Goal: Information Seeking & Learning: Check status

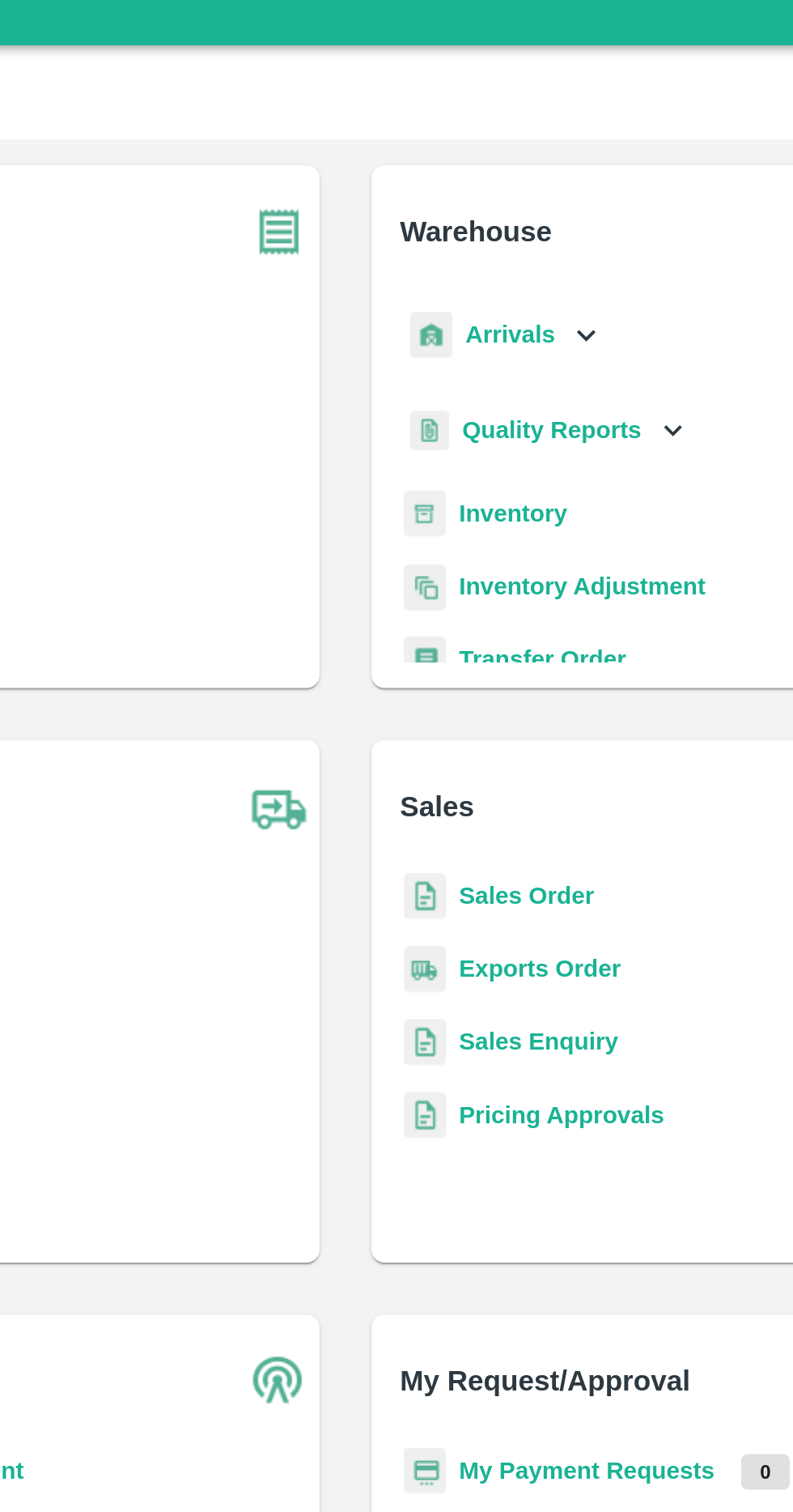
click at [492, 272] on b "Inventory" at bounding box center [480, 273] width 54 height 13
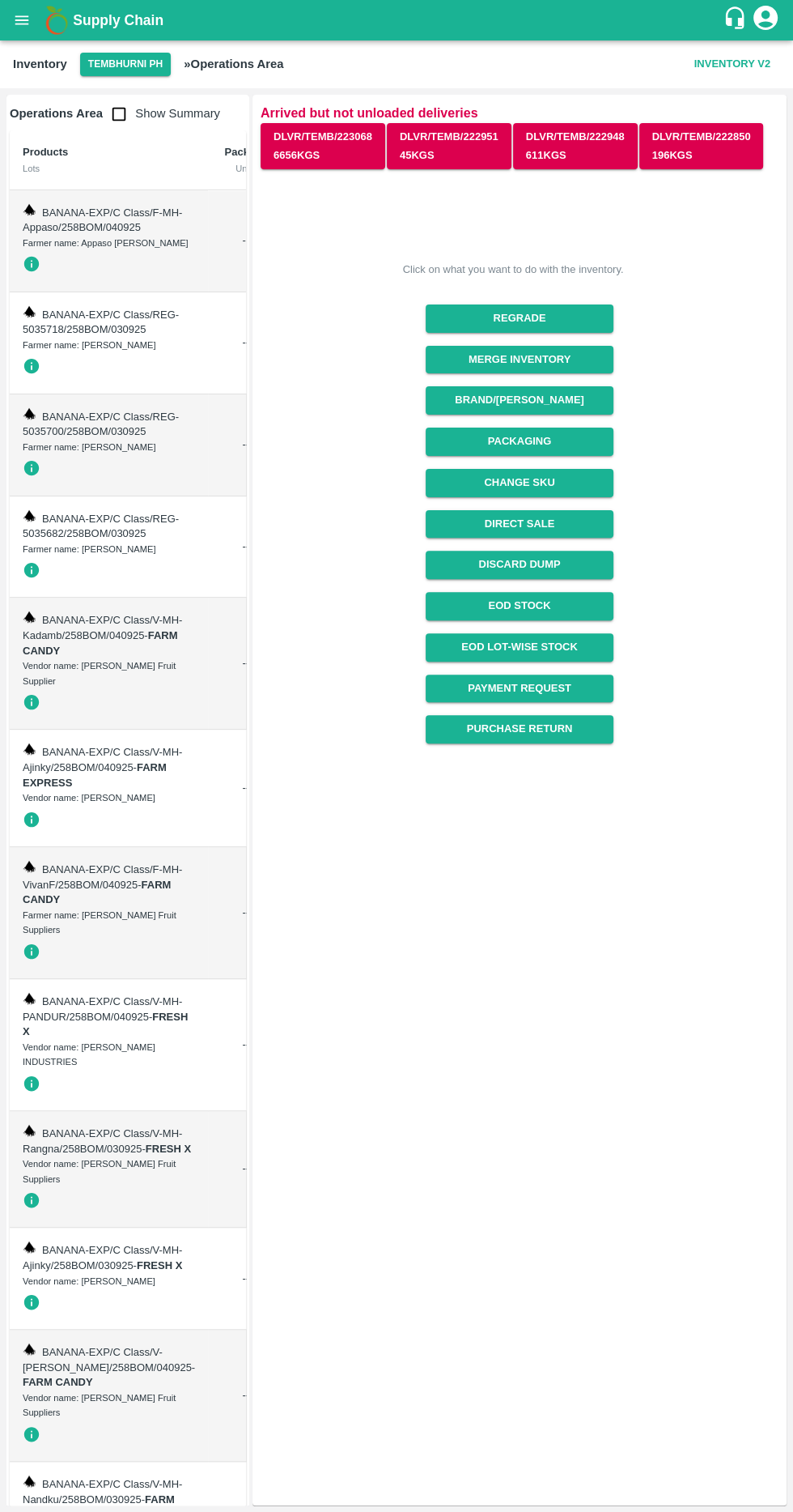
click at [105, 64] on button "Tembhurni PH" at bounding box center [125, 64] width 91 height 24
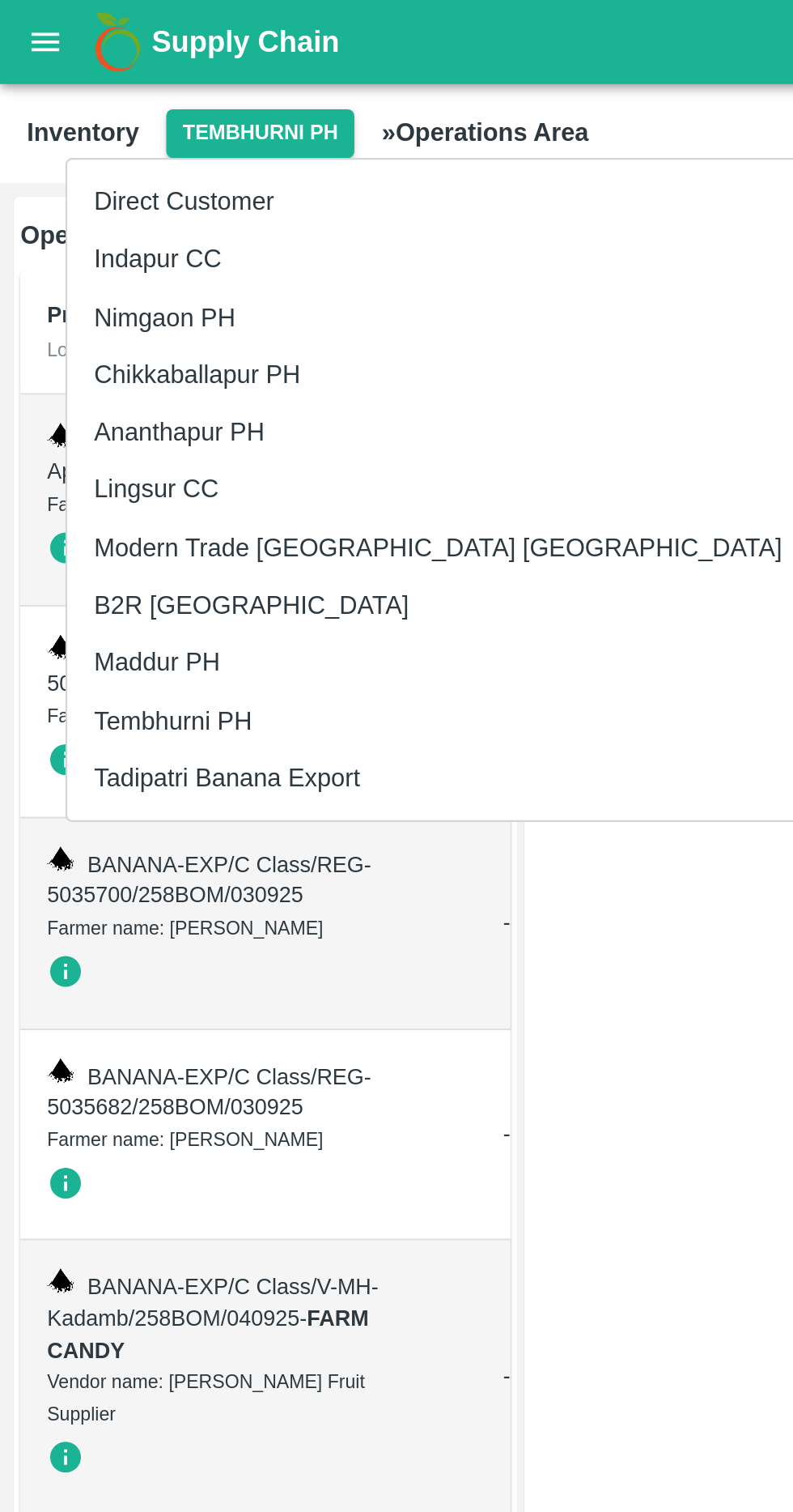
click at [70, 341] on li "Tembhurni PH" at bounding box center [212, 347] width 358 height 28
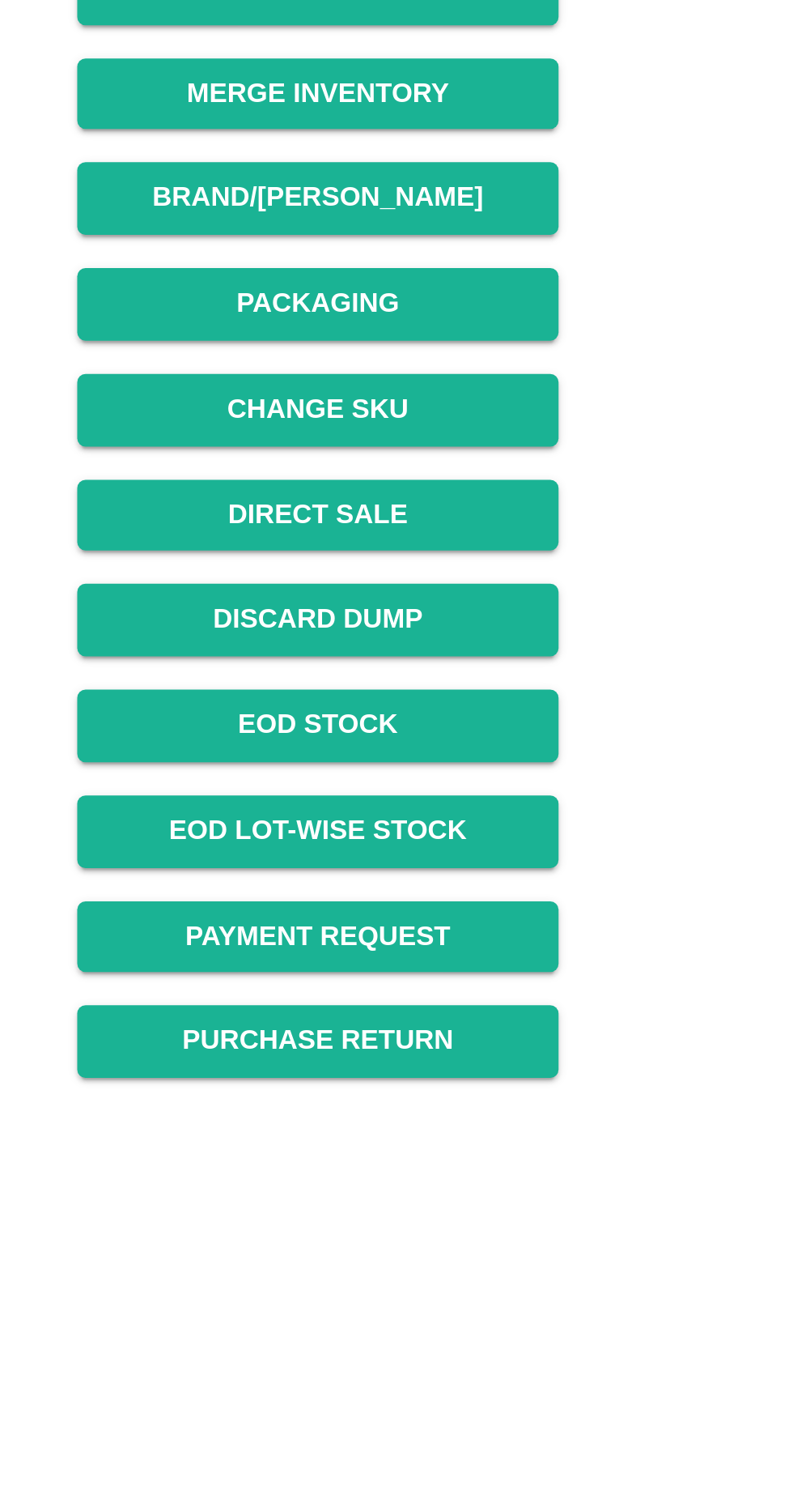
click at [599, 647] on link "EOD Lot-wise Stock" at bounding box center [519, 647] width 187 height 29
click at [586, 644] on link "EOD Lot-wise Stock" at bounding box center [519, 647] width 187 height 29
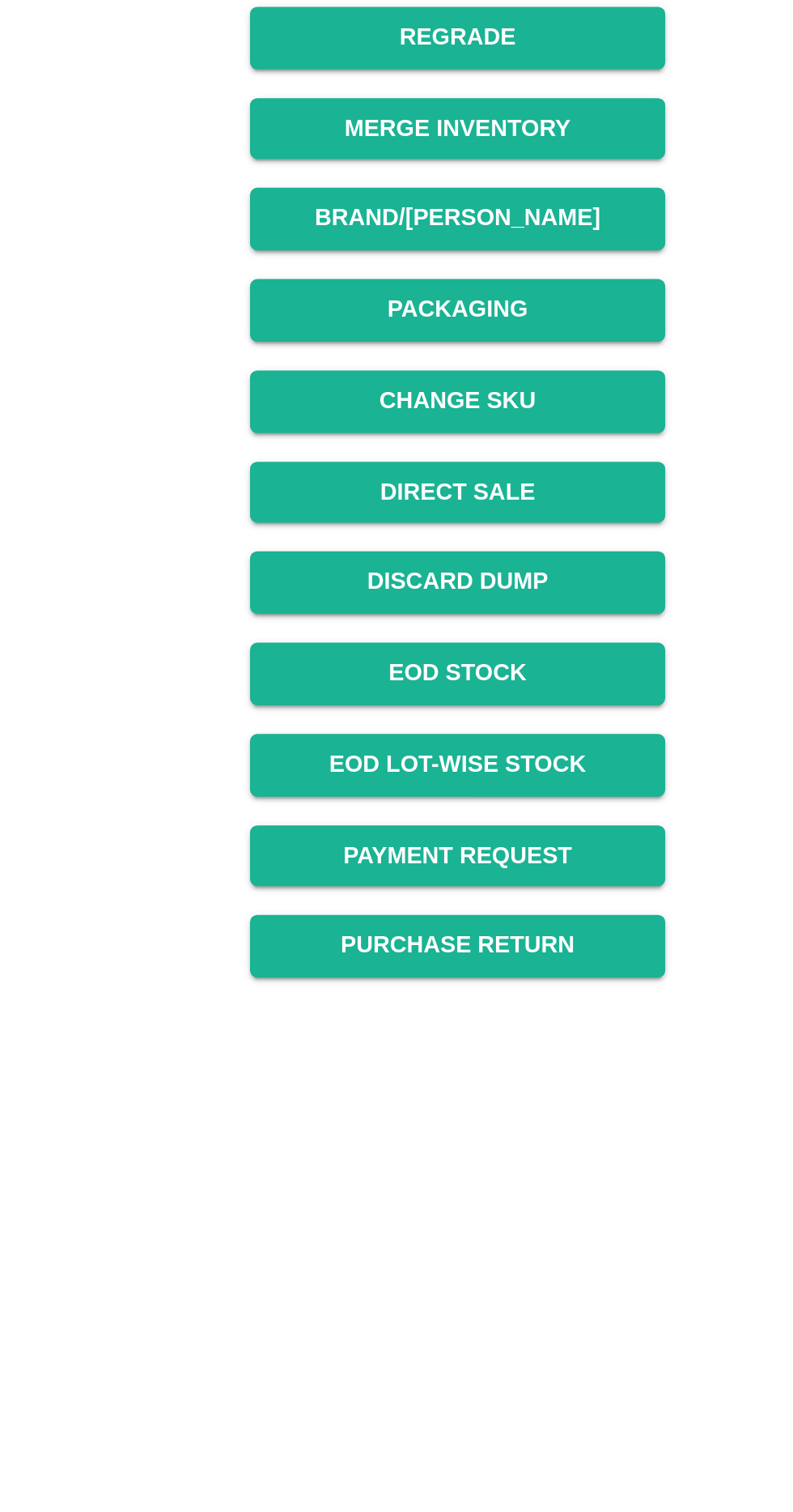
click at [578, 651] on link "EOD Lot-wise Stock" at bounding box center [519, 647] width 187 height 29
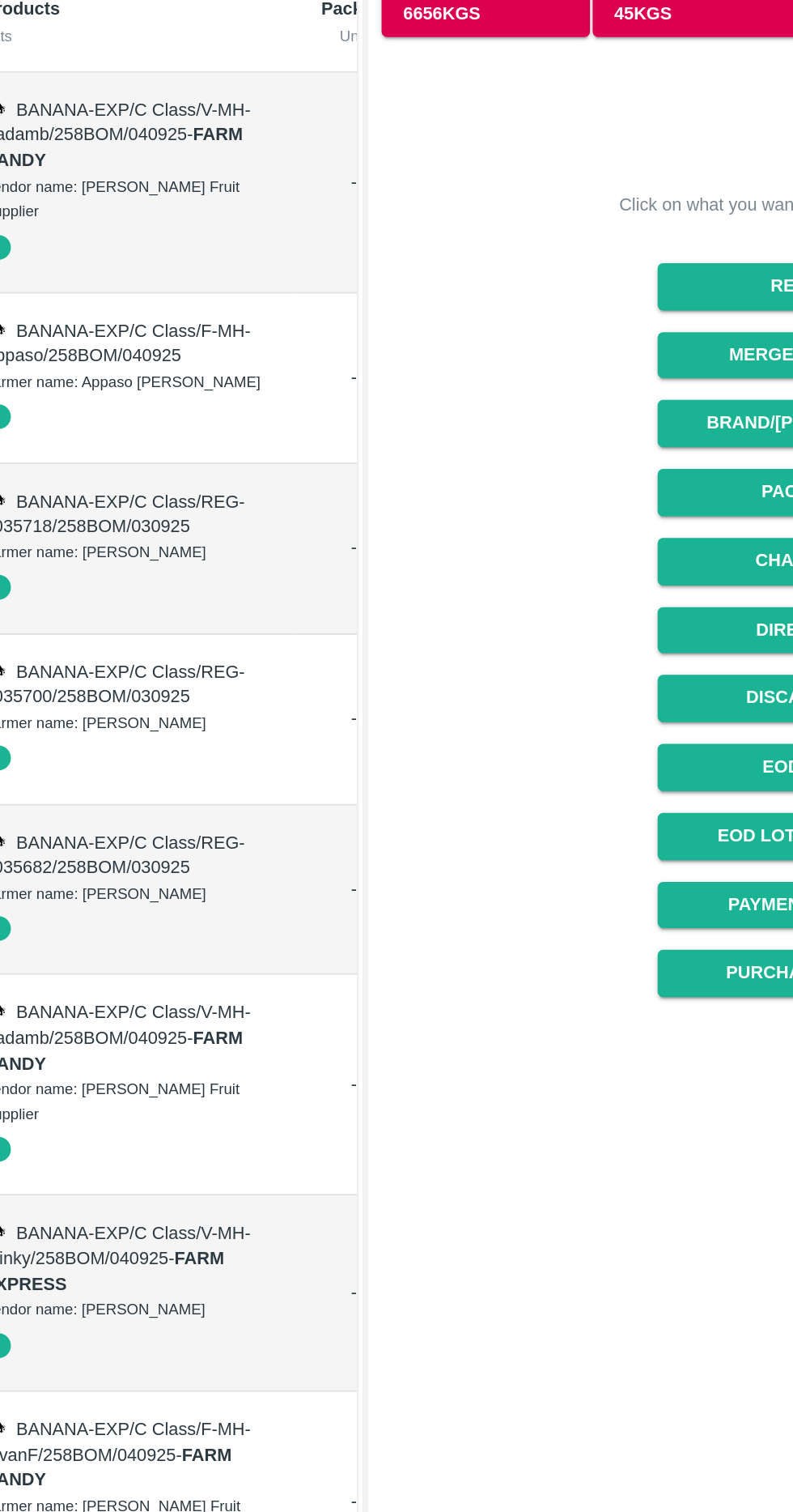
click at [98, 281] on div "Vendor name: [PERSON_NAME] Fruit Supplier" at bounding box center [108, 266] width 172 height 30
click at [93, 273] on div "Vendor name: [PERSON_NAME] Fruit Supplier" at bounding box center [108, 266] width 172 height 30
click at [107, 382] on div "Farmer name: Appaso [PERSON_NAME]" at bounding box center [108, 375] width 172 height 15
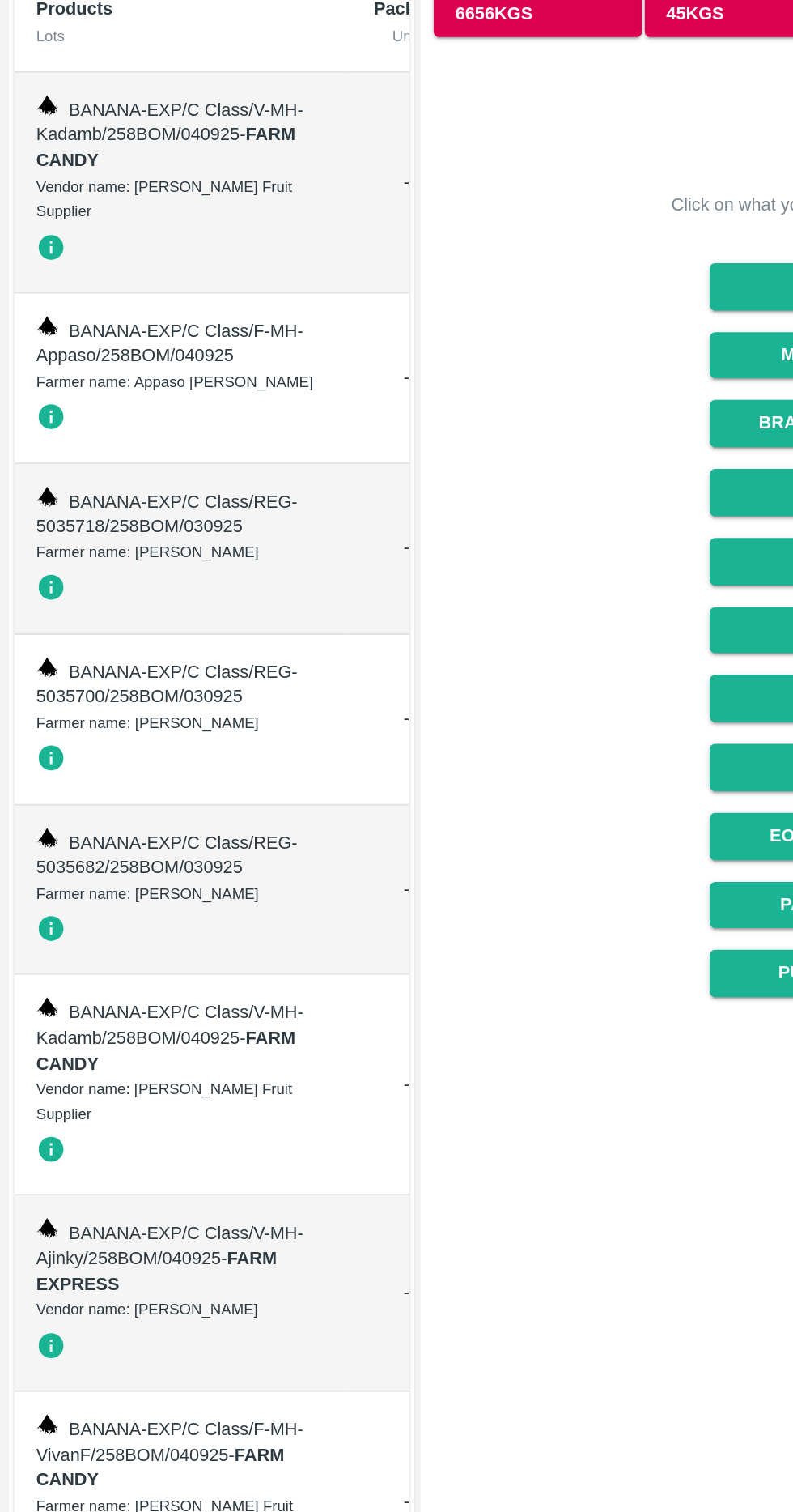
click at [59, 277] on div "Vendor name: [PERSON_NAME] Fruit Supplier" at bounding box center [108, 266] width 172 height 30
click at [64, 234] on span "BANANA-EXP/C Class/V-MH-Kadamb/258BOM/040925" at bounding box center [102, 220] width 159 height 28
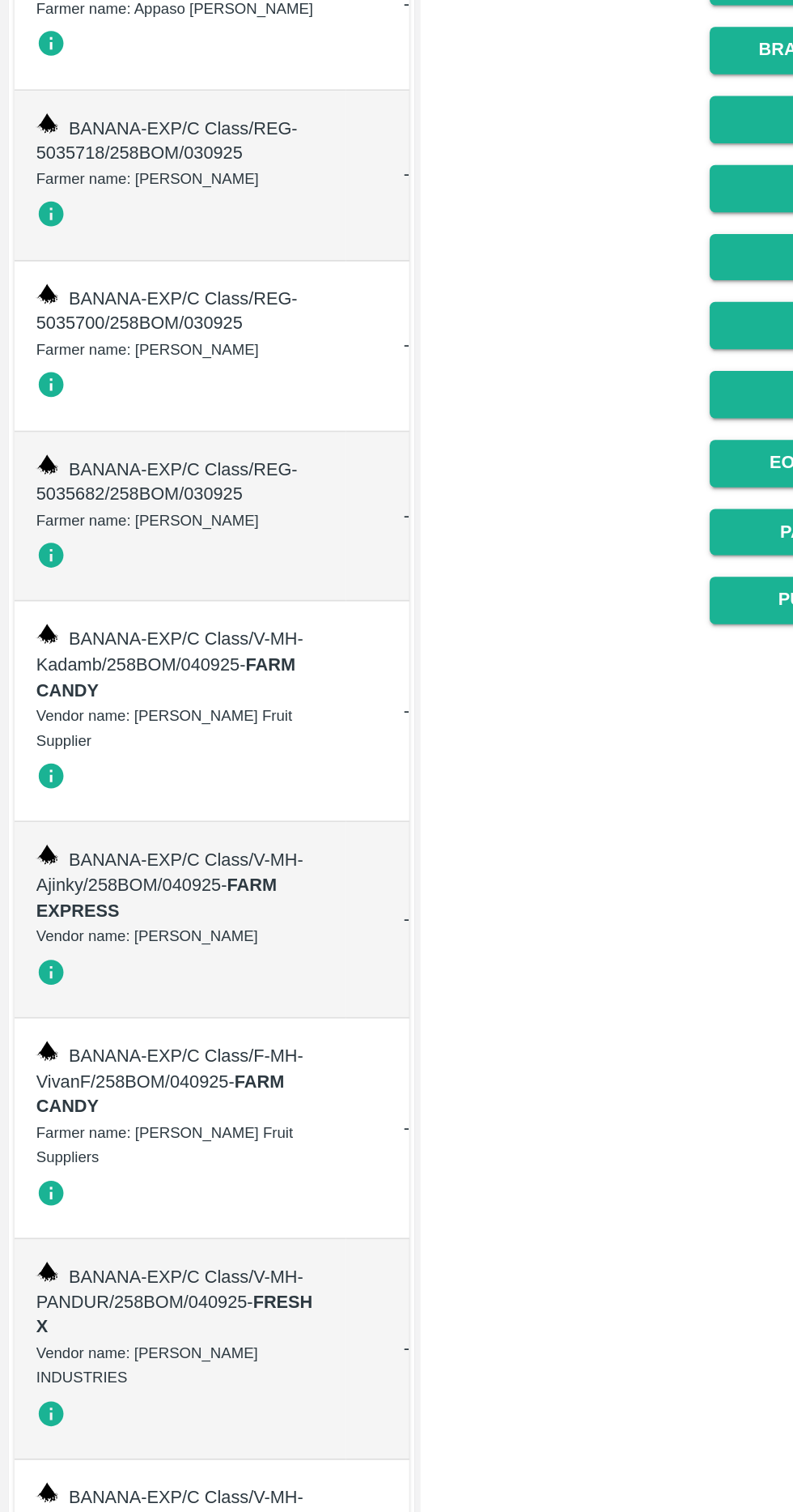
click at [79, 716] on div at bounding box center [108, 702] width 172 height 28
click at [90, 820] on div "Vendor name: [PERSON_NAME] Fruit Supplier" at bounding box center [108, 805] width 172 height 30
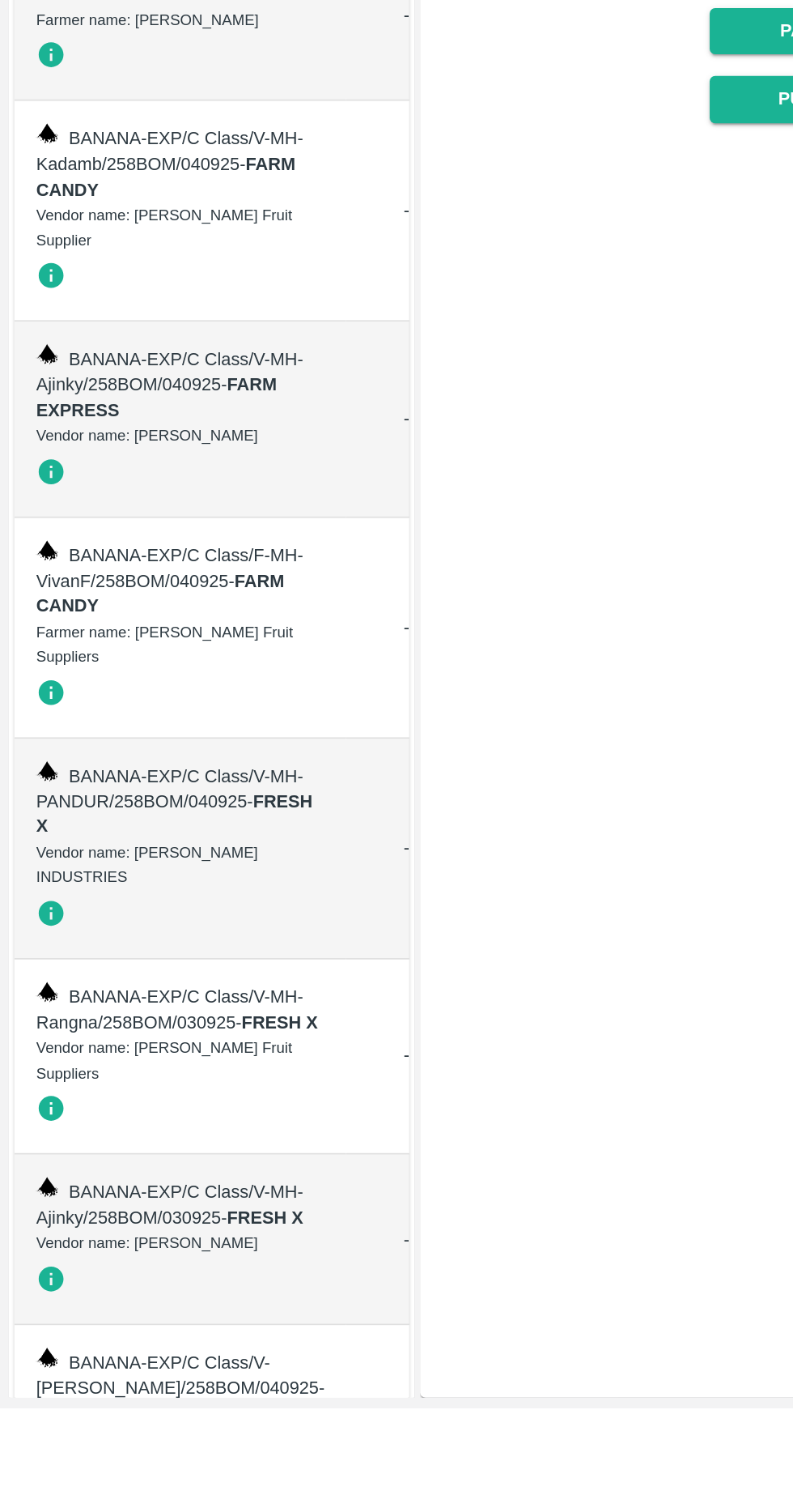
click at [43, 1202] on div "Vendor name: [PERSON_NAME] INDUSTRIES" at bounding box center [108, 1186] width 172 height 30
click at [62, 1039] on strong "FARM CANDY" at bounding box center [96, 1025] width 149 height 28
